Goal: Navigation & Orientation: Find specific page/section

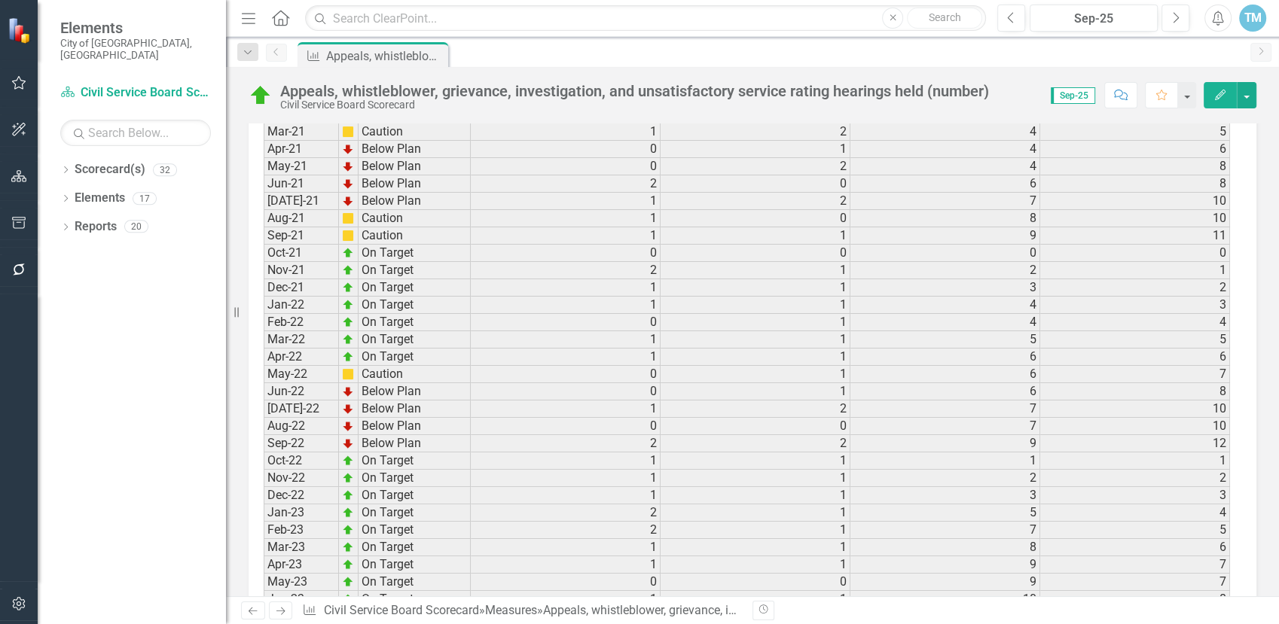
scroll to position [2146, 0]
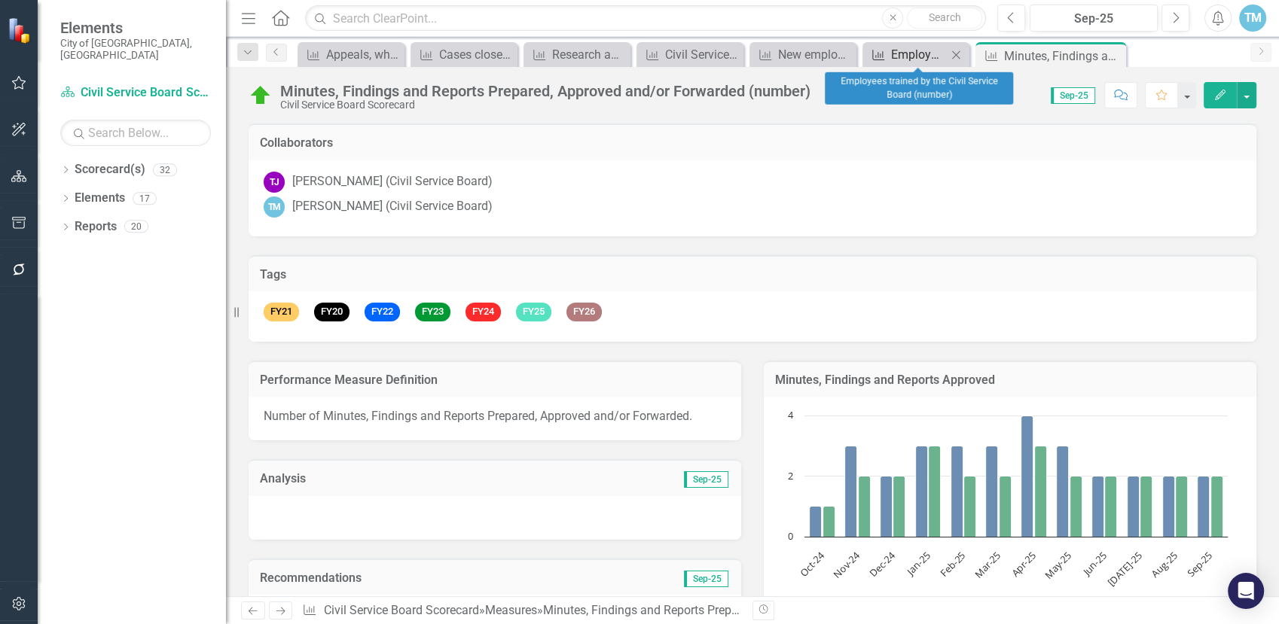
click at [932, 59] on div "Employees trained by the Civil Service Board (number)" at bounding box center [919, 54] width 56 height 19
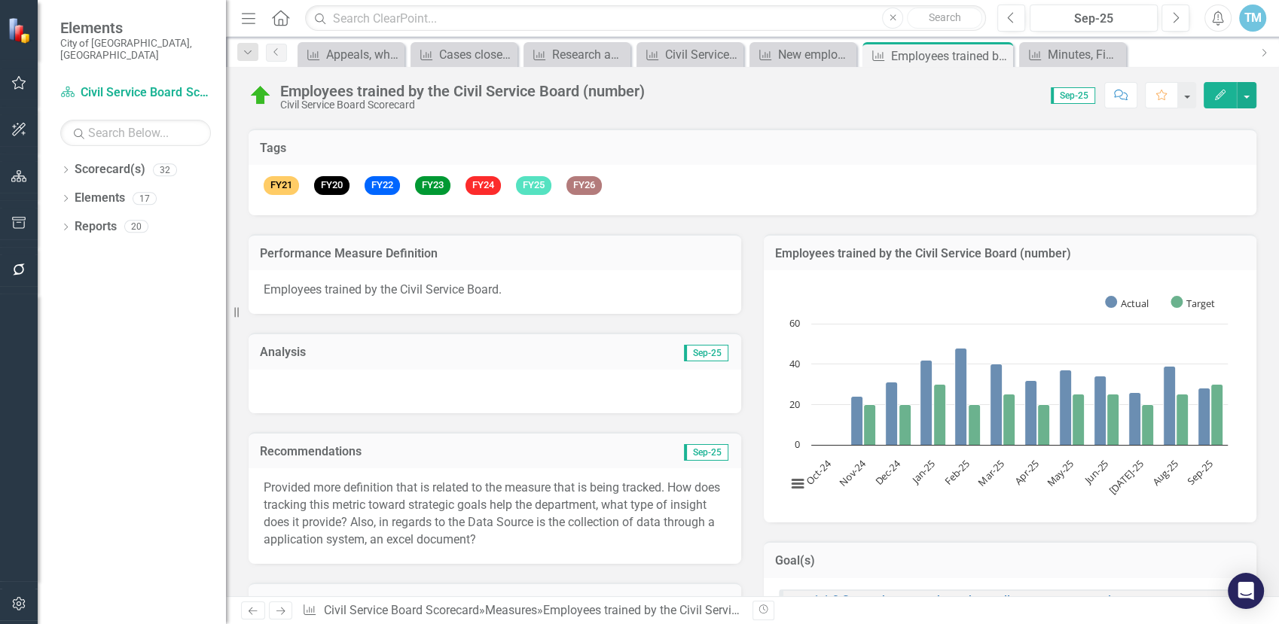
scroll to position [74, 0]
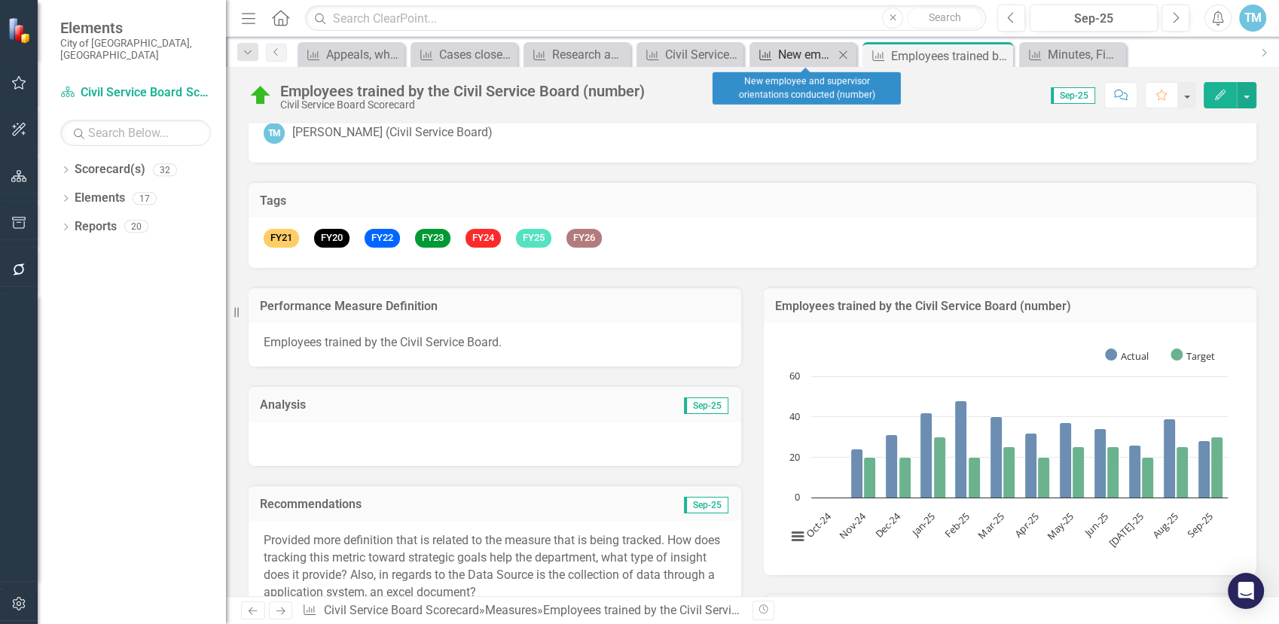
click at [808, 58] on div "New employee and supervisor orientations conducted (number)" at bounding box center [806, 54] width 56 height 19
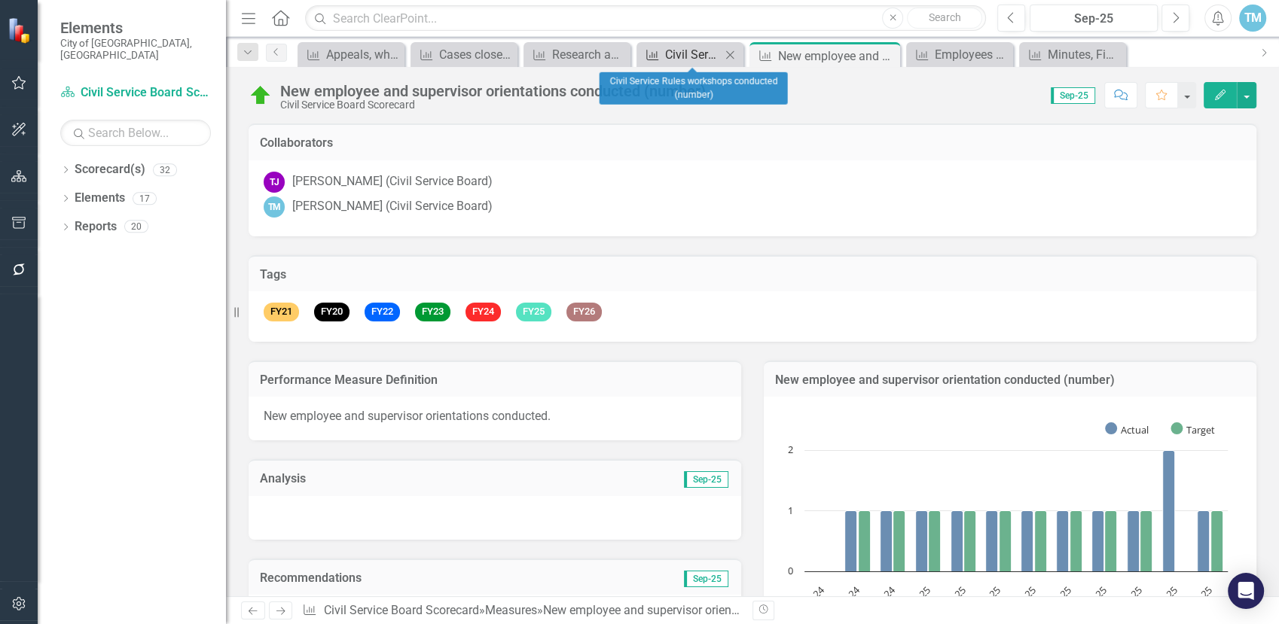
click at [687, 63] on div "Civil Service Rules workshops conducted (number)" at bounding box center [693, 54] width 56 height 19
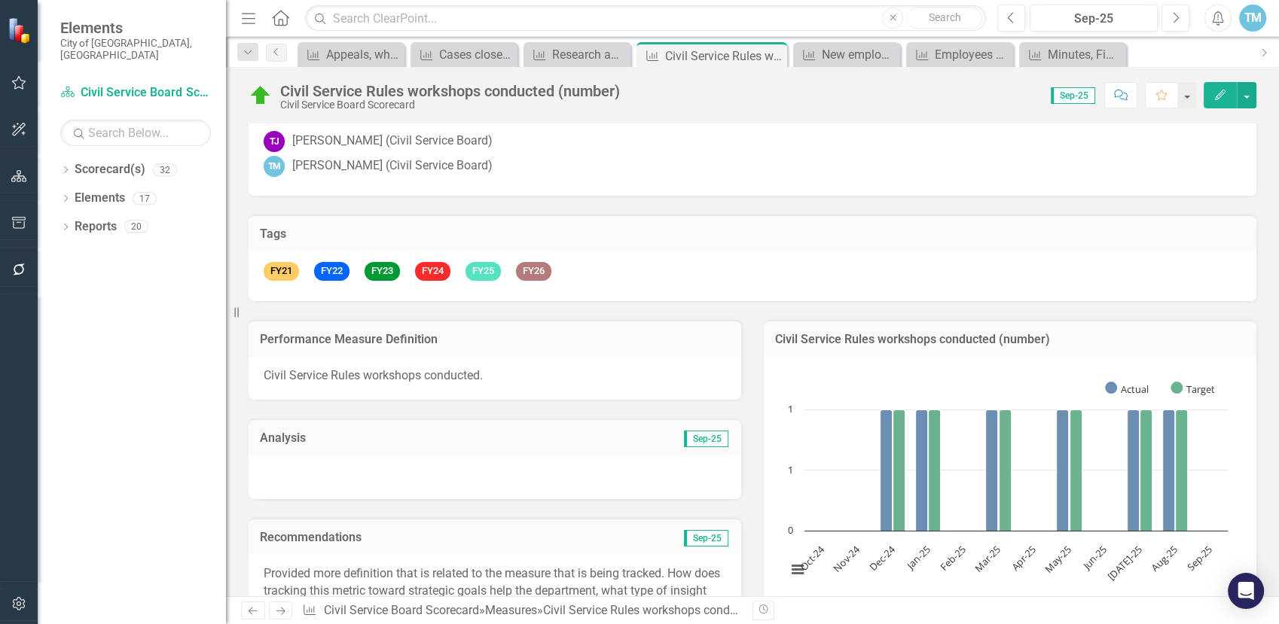
scroll to position [33, 0]
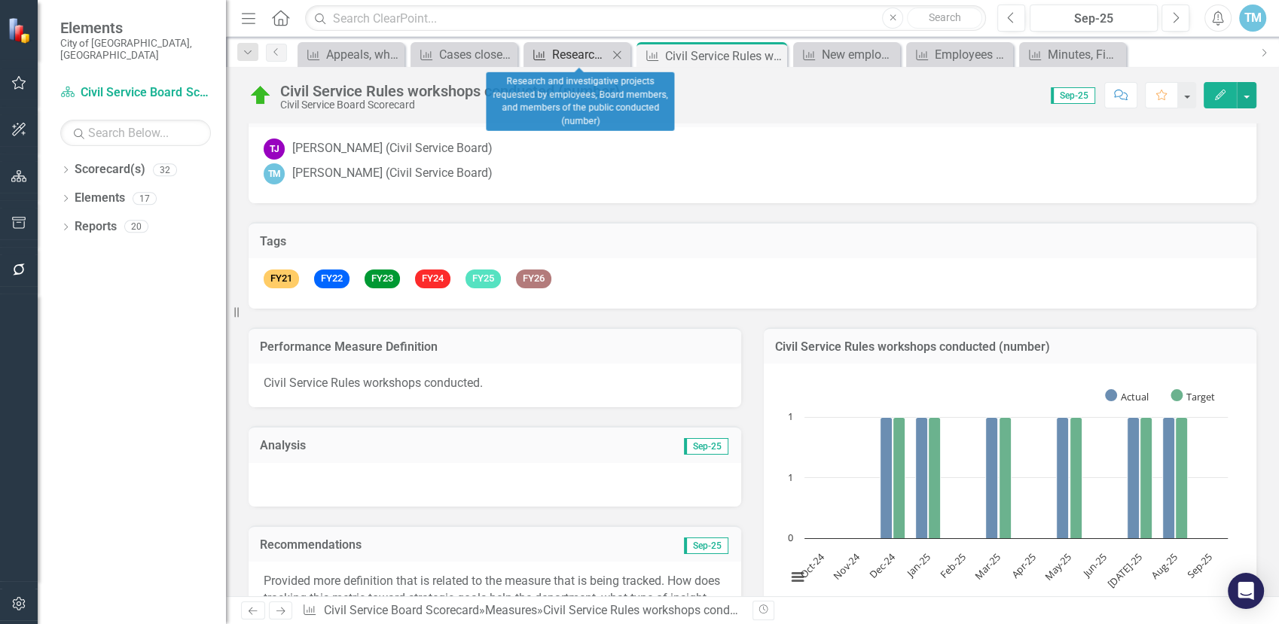
click at [573, 53] on div "Research and investigative projects requested by employees, Board members, and …" at bounding box center [580, 54] width 56 height 19
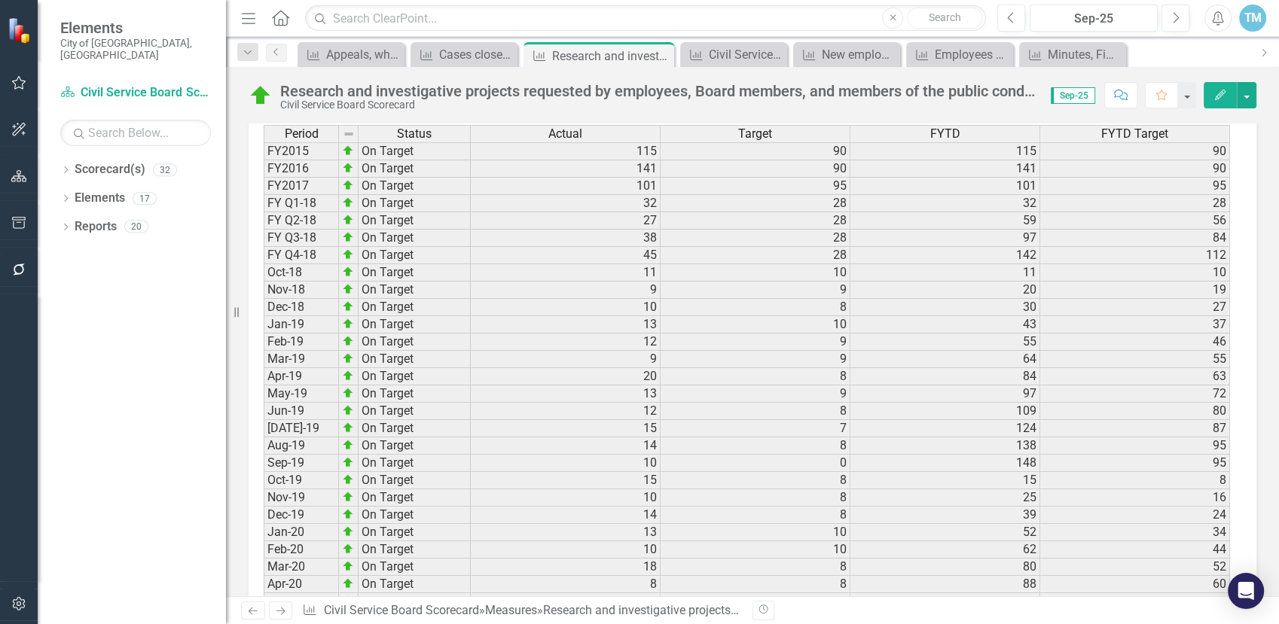
scroll to position [350, 0]
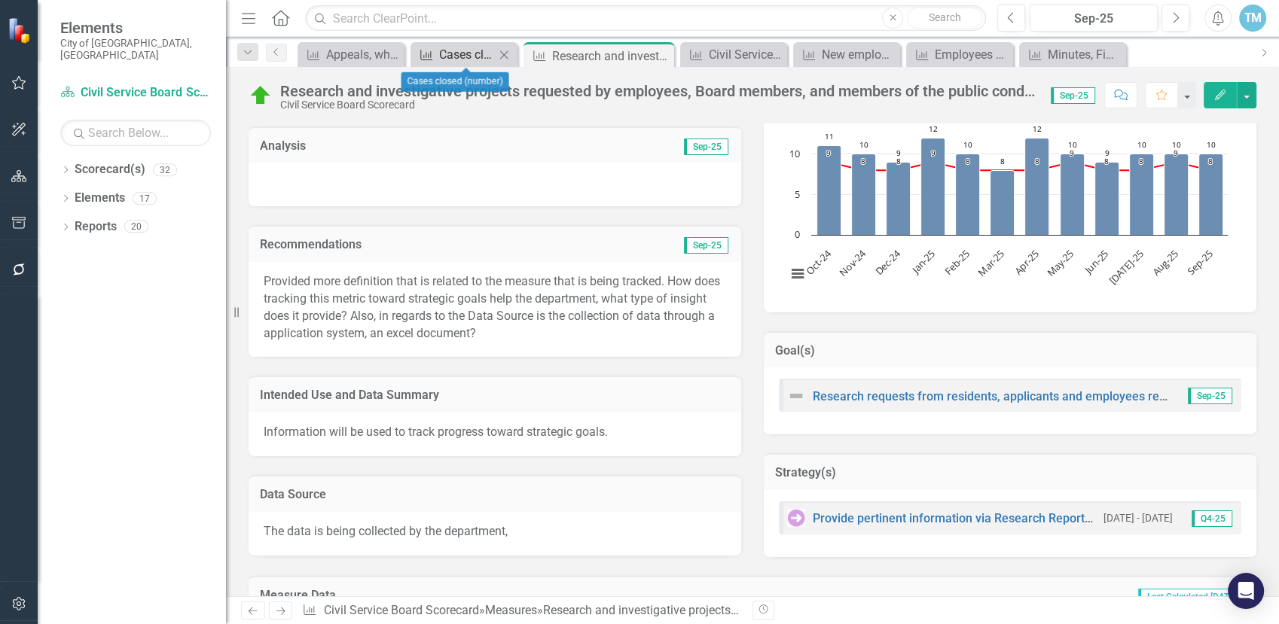
click at [466, 61] on div "Cases closed (number)" at bounding box center [467, 54] width 56 height 19
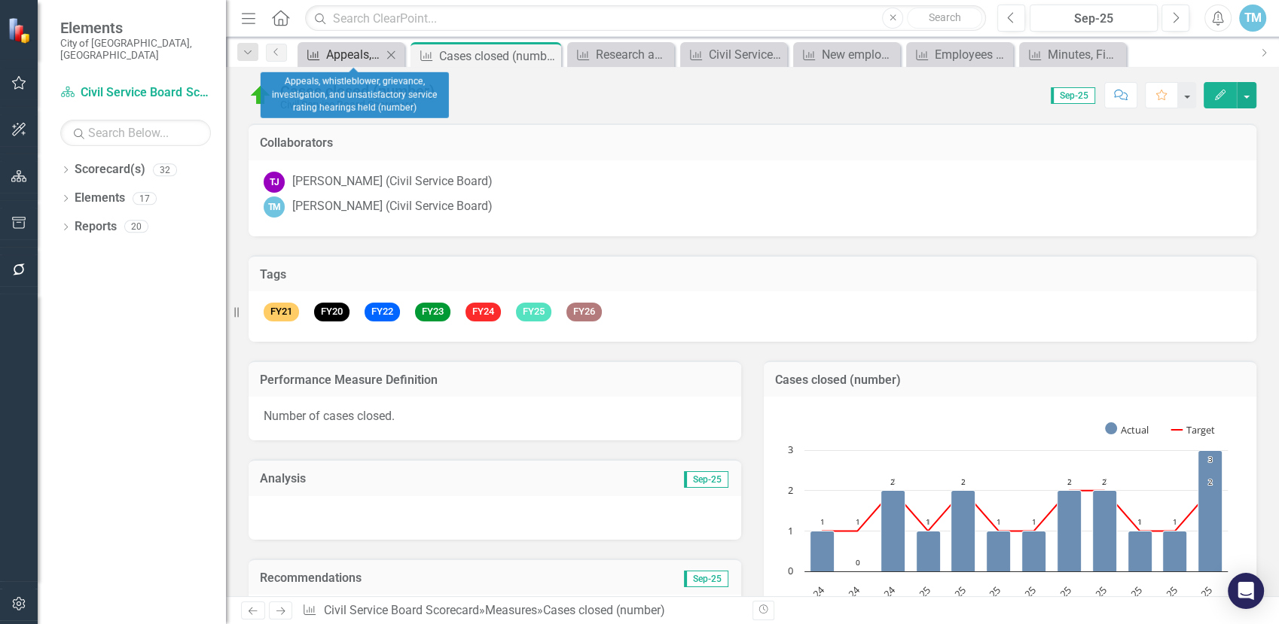
click at [331, 59] on div "Appeals, whistleblower, grievance, investigation, and unsatisfactory service ra…" at bounding box center [354, 54] width 56 height 19
